Goal: Task Accomplishment & Management: Manage account settings

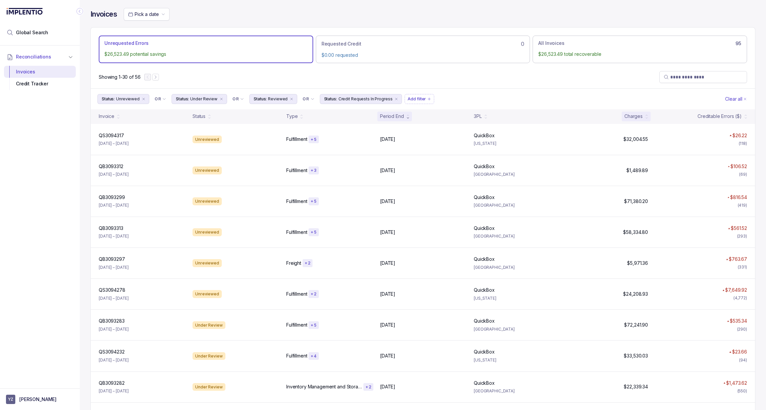
click at [636, 118] on div "Charges" at bounding box center [634, 116] width 18 height 7
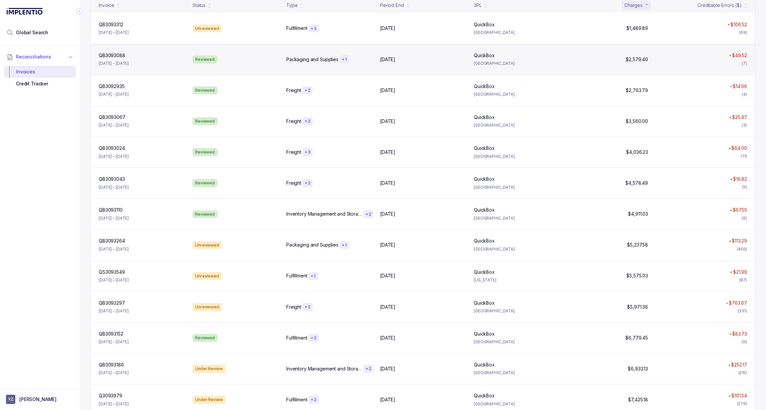
scroll to position [305, 0]
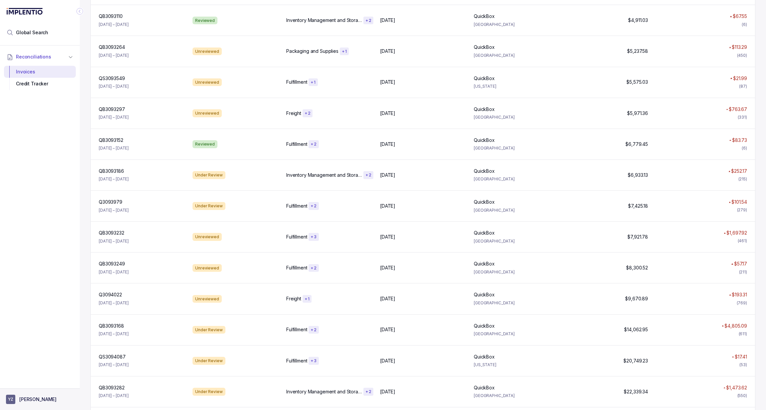
click at [45, 406] on aside "YZ [PERSON_NAME]" at bounding box center [40, 400] width 80 height 22
click at [40, 393] on aside "YZ [PERSON_NAME]" at bounding box center [40, 400] width 80 height 22
click at [24, 395] on button "YZ [PERSON_NAME]" at bounding box center [40, 399] width 68 height 9
click at [31, 389] on div "Logout" at bounding box center [39, 385] width 63 height 8
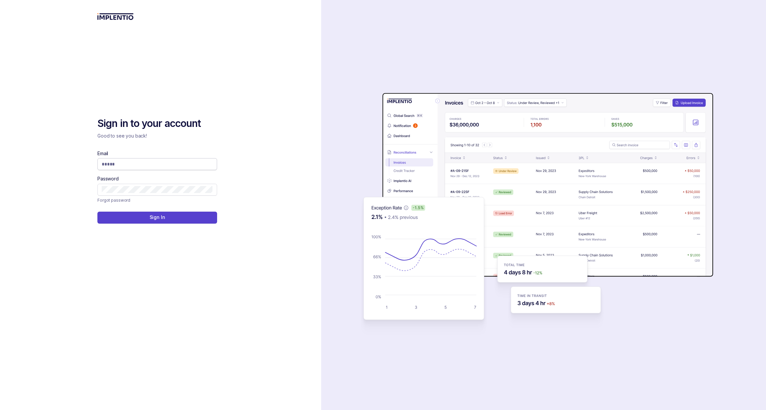
click at [138, 165] on input "Email" at bounding box center [157, 164] width 111 height 7
type input "****"
